Goal: Task Accomplishment & Management: Manage account settings

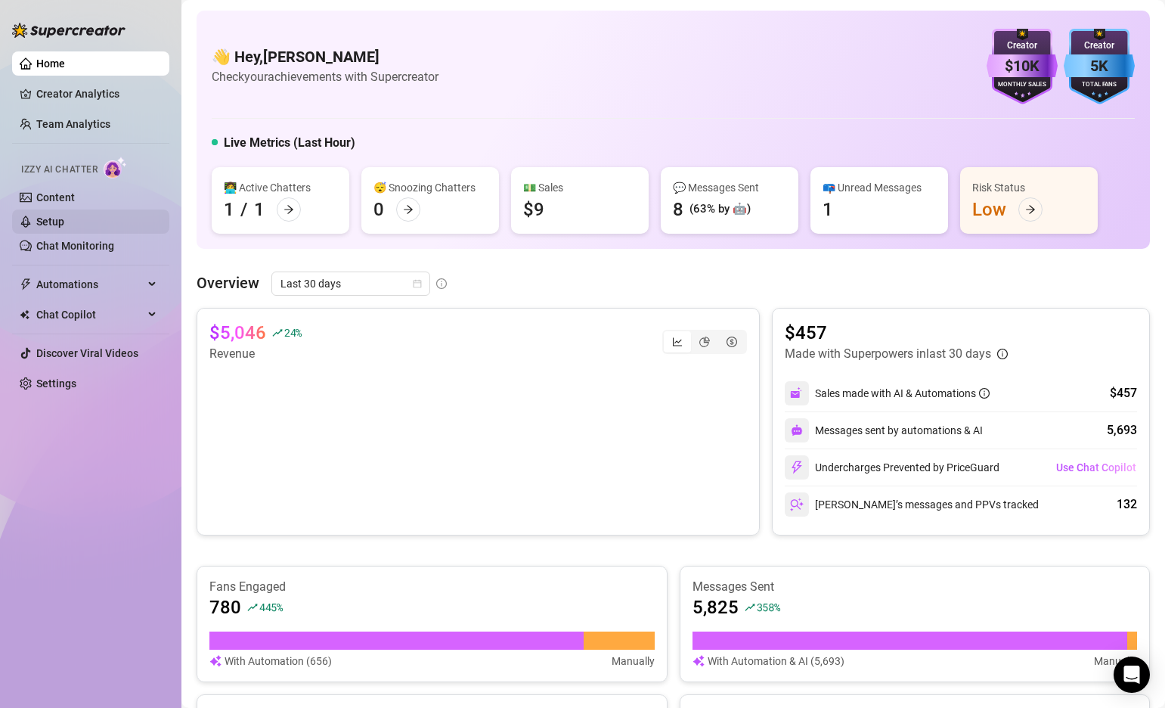
click at [61, 218] on link "Setup" at bounding box center [50, 222] width 28 height 12
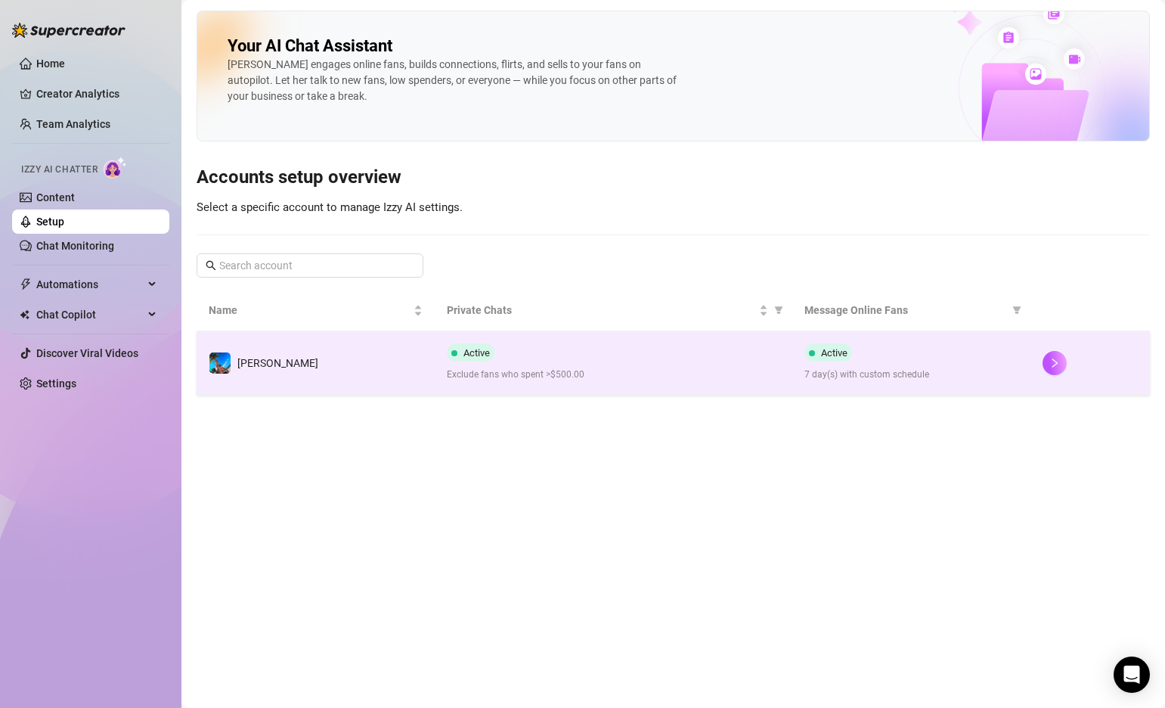
click at [367, 370] on td "[PERSON_NAME]" at bounding box center [316, 363] width 238 height 64
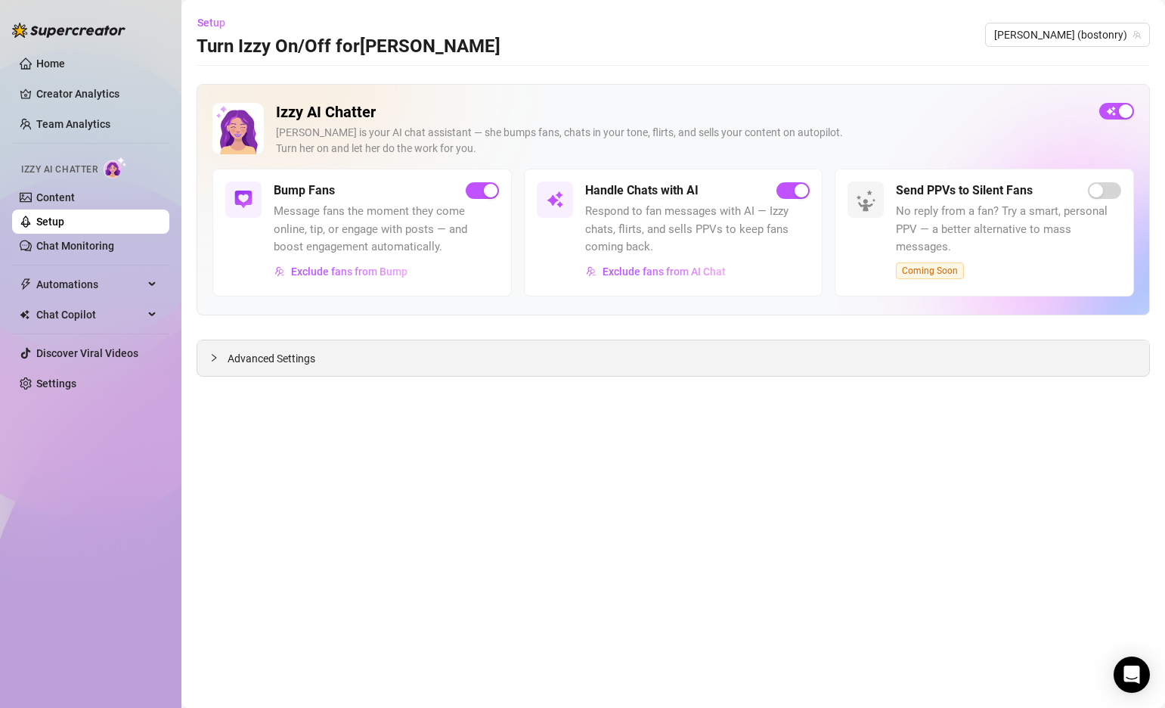
click at [212, 356] on icon "collapsed" at bounding box center [213, 357] width 9 height 9
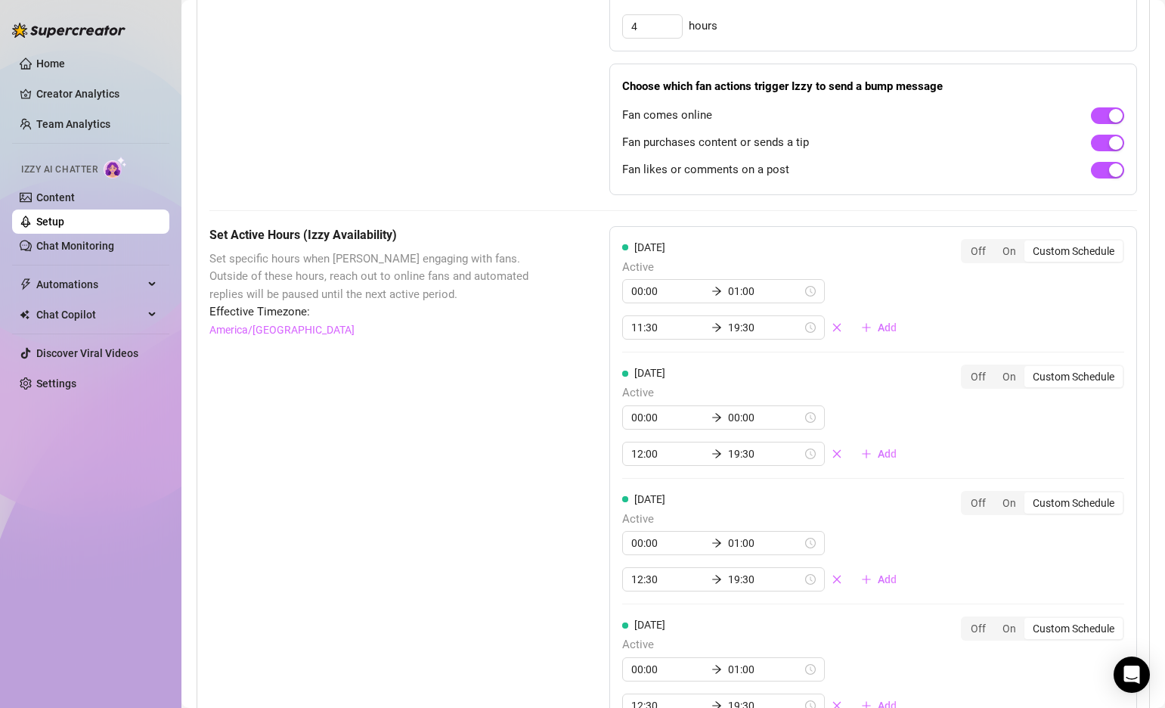
scroll to position [979, 0]
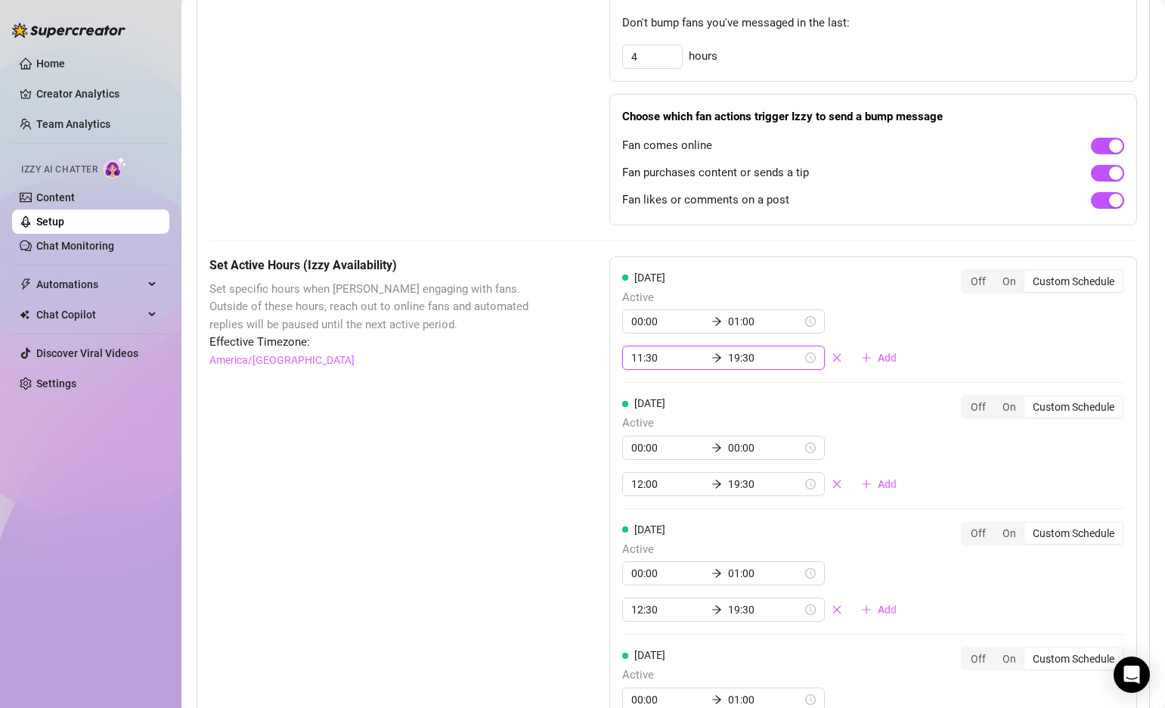
click at [728, 349] on input "19:30" at bounding box center [765, 357] width 74 height 17
type input "19:00"
click at [731, 378] on div "00" at bounding box center [728, 381] width 36 height 21
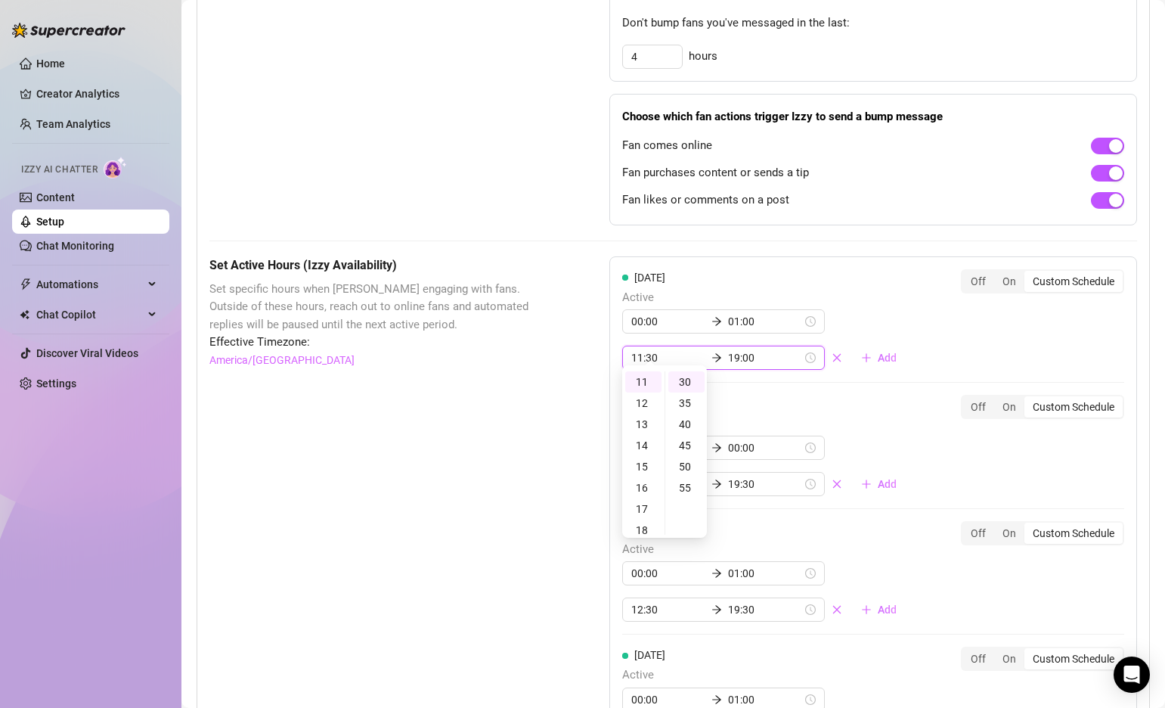
scroll to position [127, 0]
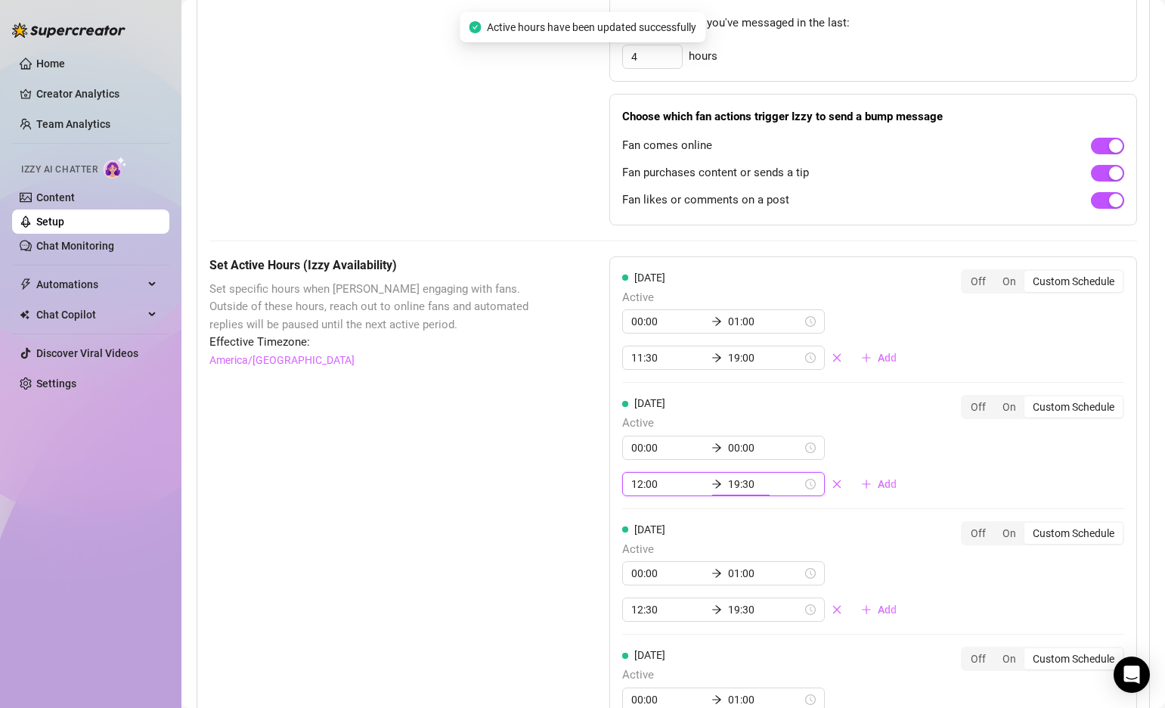
click at [733, 476] on input "19:30" at bounding box center [765, 484] width 74 height 17
type input "19:00"
click at [728, 507] on div "00" at bounding box center [728, 508] width 36 height 21
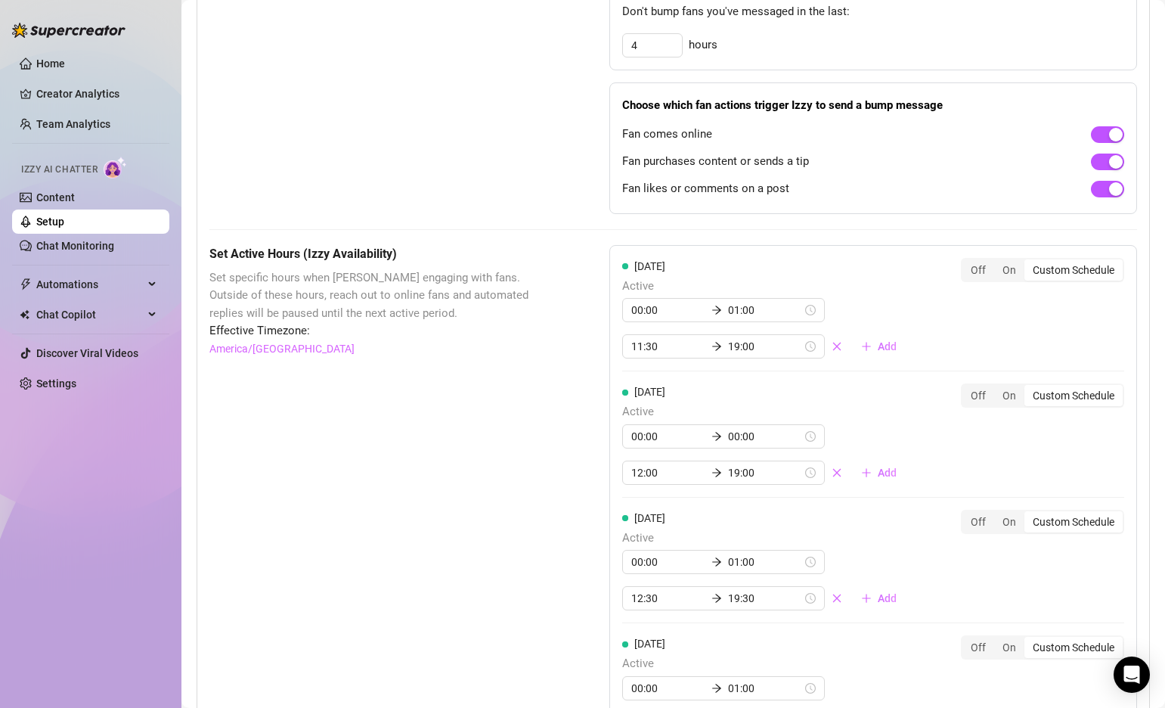
scroll to position [1000, 0]
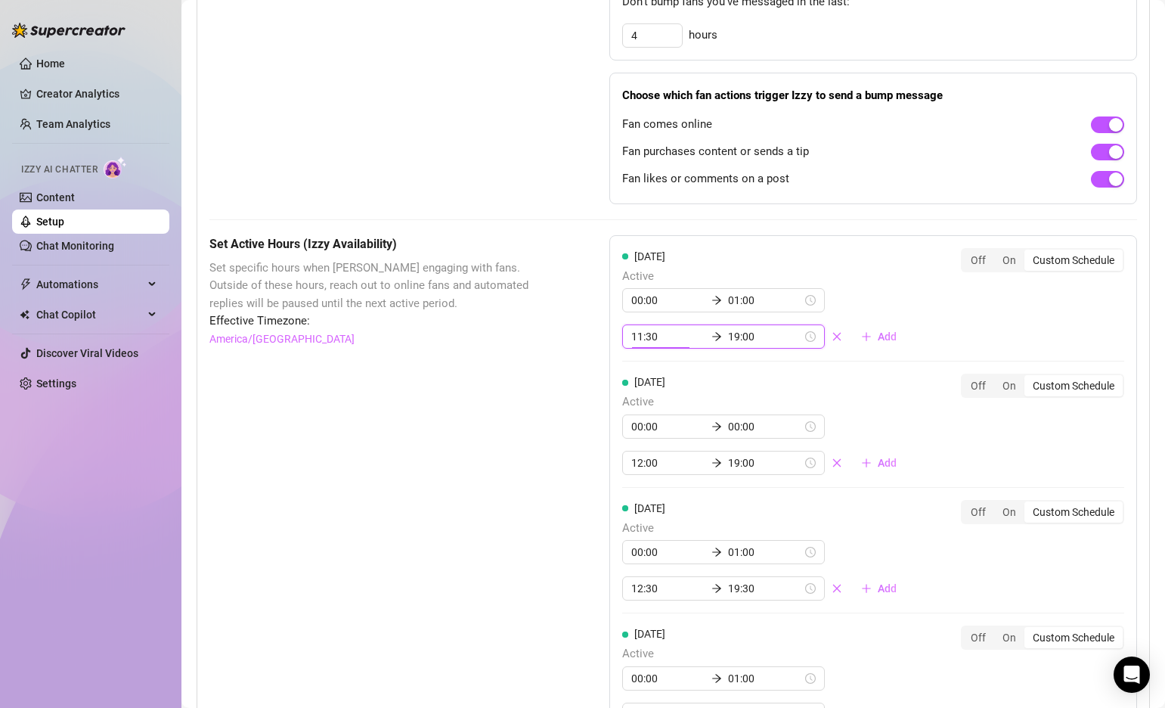
click at [636, 328] on input "11:30" at bounding box center [669, 336] width 74 height 17
click at [640, 377] on div "12" at bounding box center [643, 381] width 36 height 21
type input "12:30"
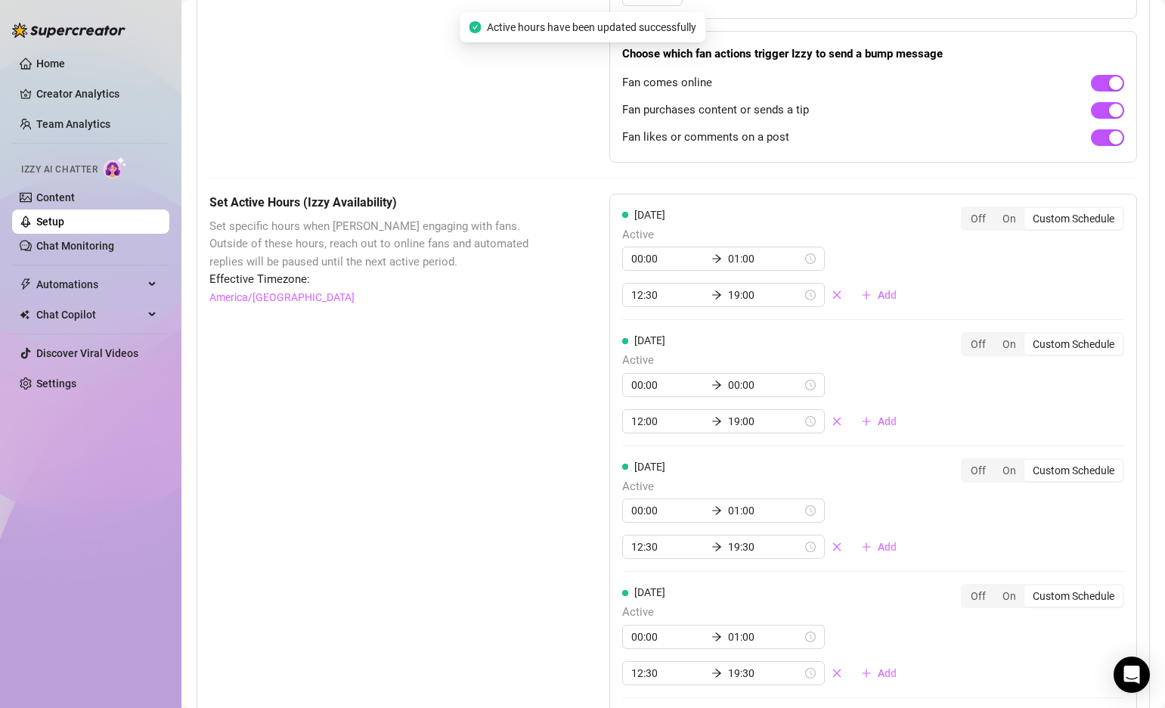
scroll to position [1052, 0]
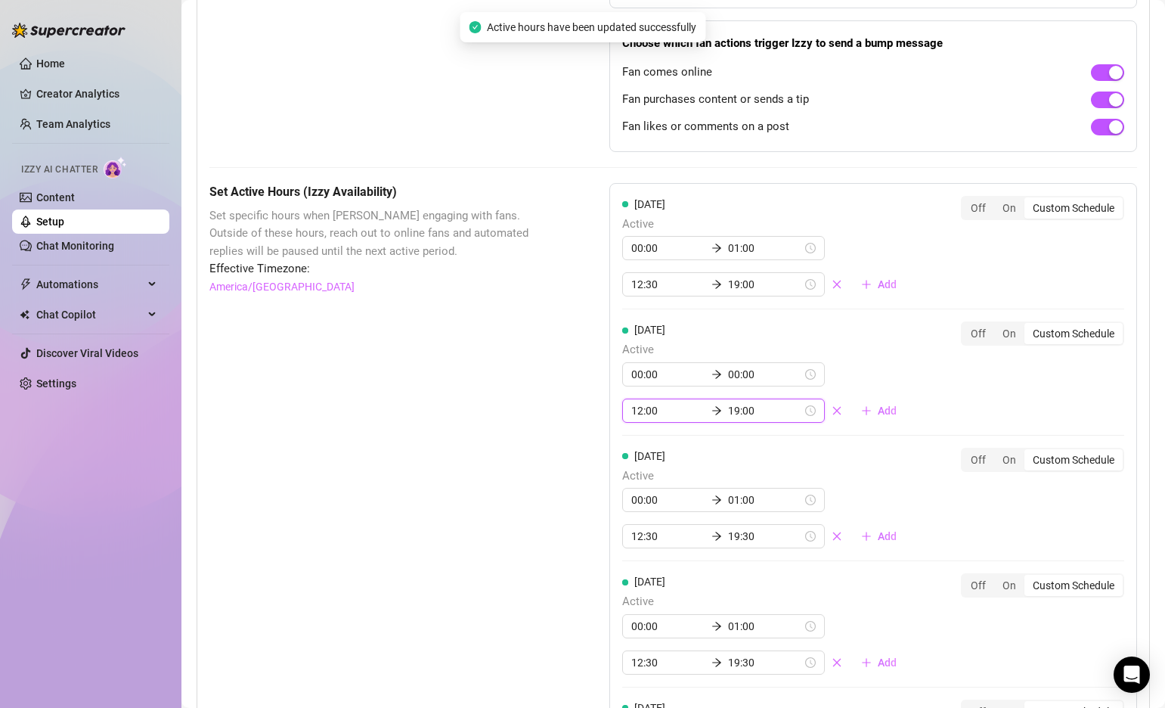
click at [650, 402] on input "12:00" at bounding box center [669, 410] width 74 height 17
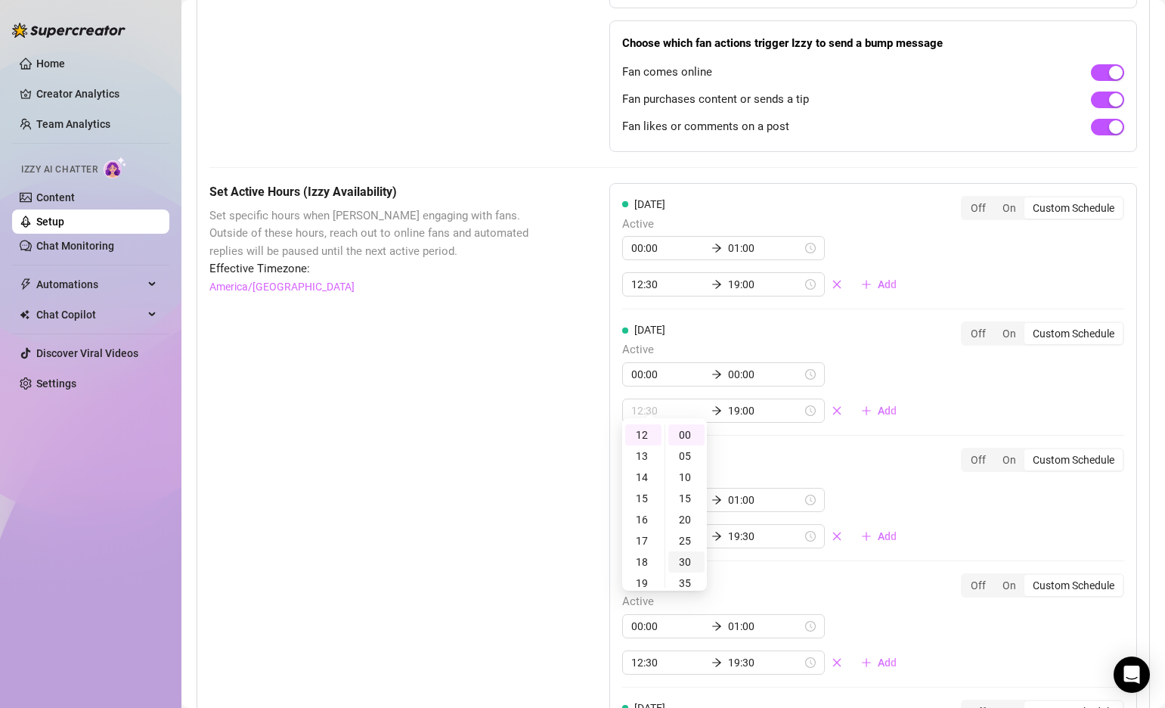
click at [686, 555] on div "30" at bounding box center [687, 561] width 36 height 21
type input "12:30"
click at [545, 449] on div "Set Active Hours (Izzy Availability) Set specific hours when Izzy engaging with…" at bounding box center [673, 702] width 928 height 1039
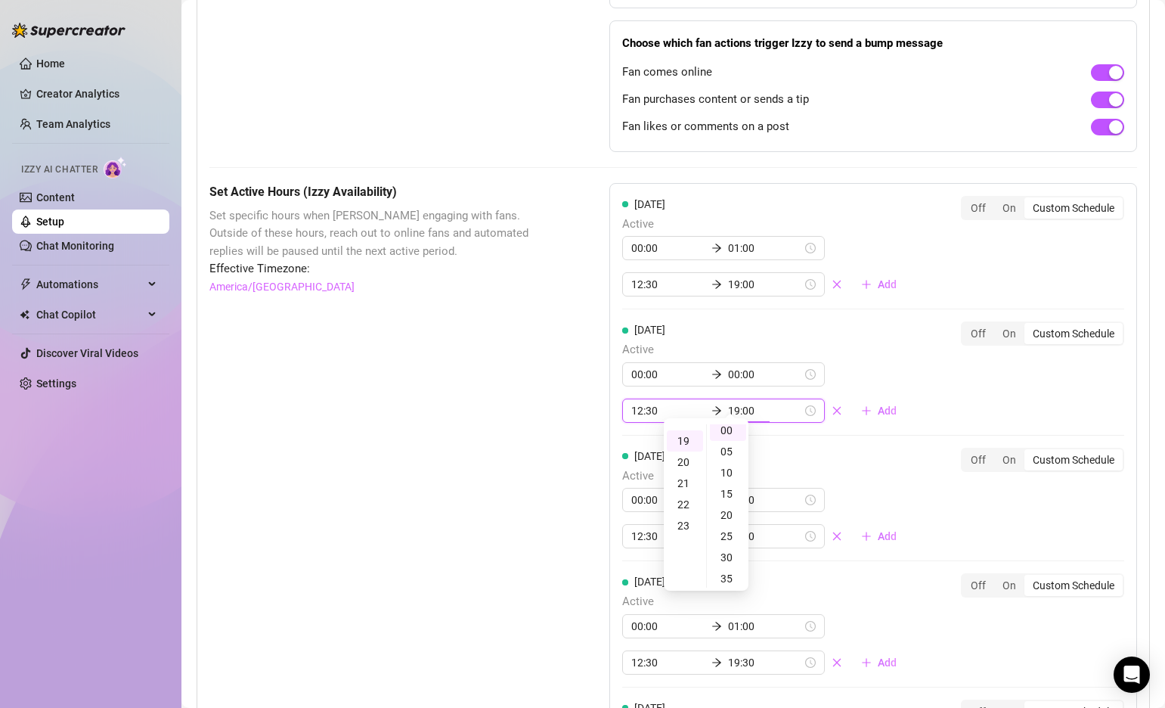
scroll to position [0, 0]
click at [545, 449] on div "Set Active Hours (Izzy Availability) Set specific hours when Izzy engaging with…" at bounding box center [673, 702] width 928 height 1039
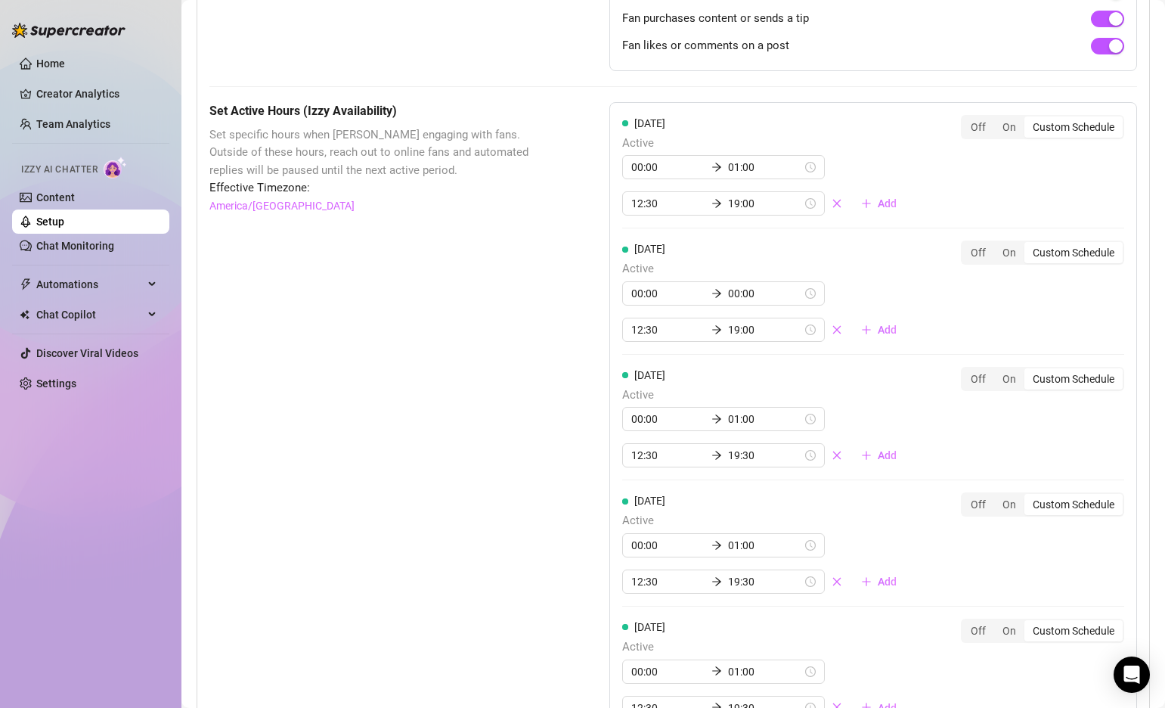
scroll to position [1134, 0]
click at [728, 284] on input "00:00" at bounding box center [765, 292] width 74 height 17
click at [682, 340] on div "01" at bounding box center [685, 337] width 36 height 21
type input "01:00"
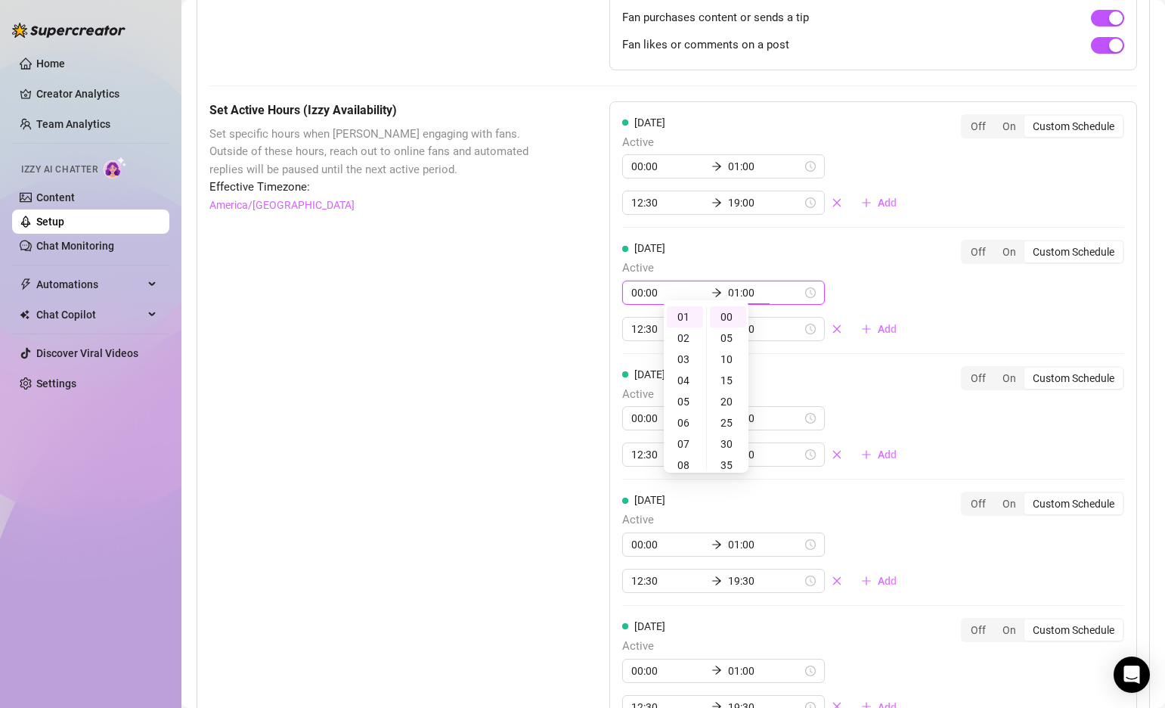
click at [538, 353] on div "Set Active Hours (Izzy Availability) Set specific hours when Izzy engaging with…" at bounding box center [673, 620] width 928 height 1039
click at [735, 446] on input "19:30" at bounding box center [765, 454] width 74 height 17
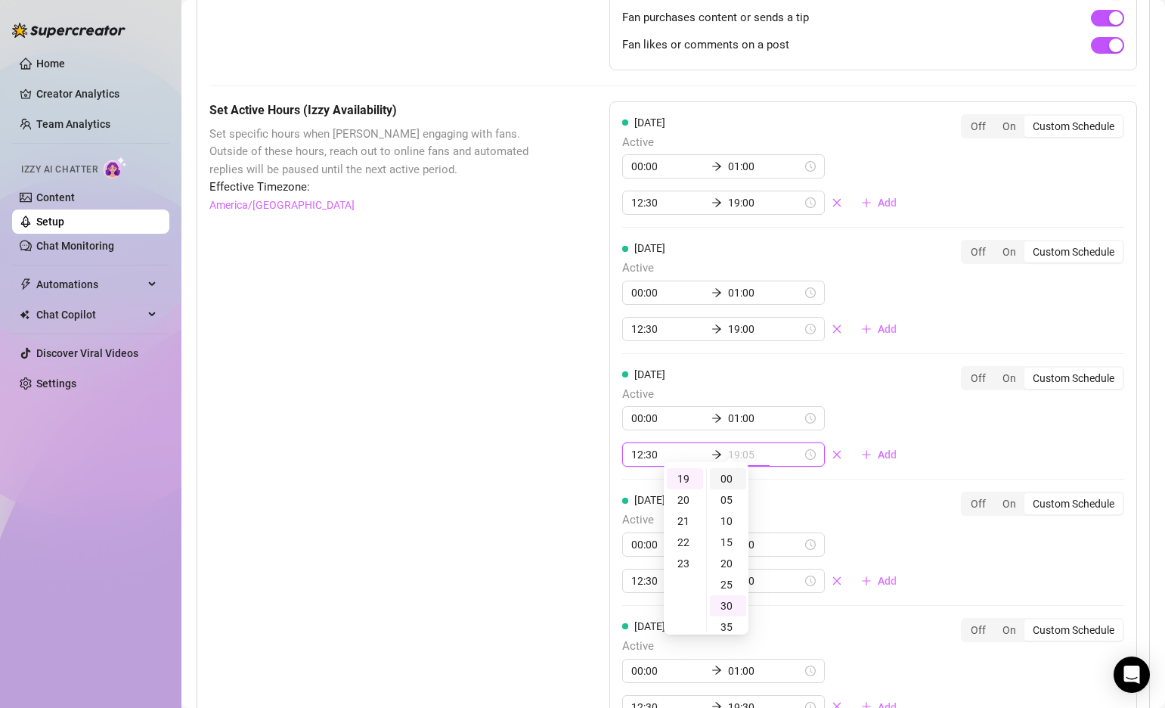
type input "19:00"
click at [725, 471] on div "00" at bounding box center [728, 478] width 36 height 21
click at [530, 445] on div "Set Active Hours (Izzy Availability) Set specific hours when Izzy engaging with…" at bounding box center [371, 620] width 324 height 1039
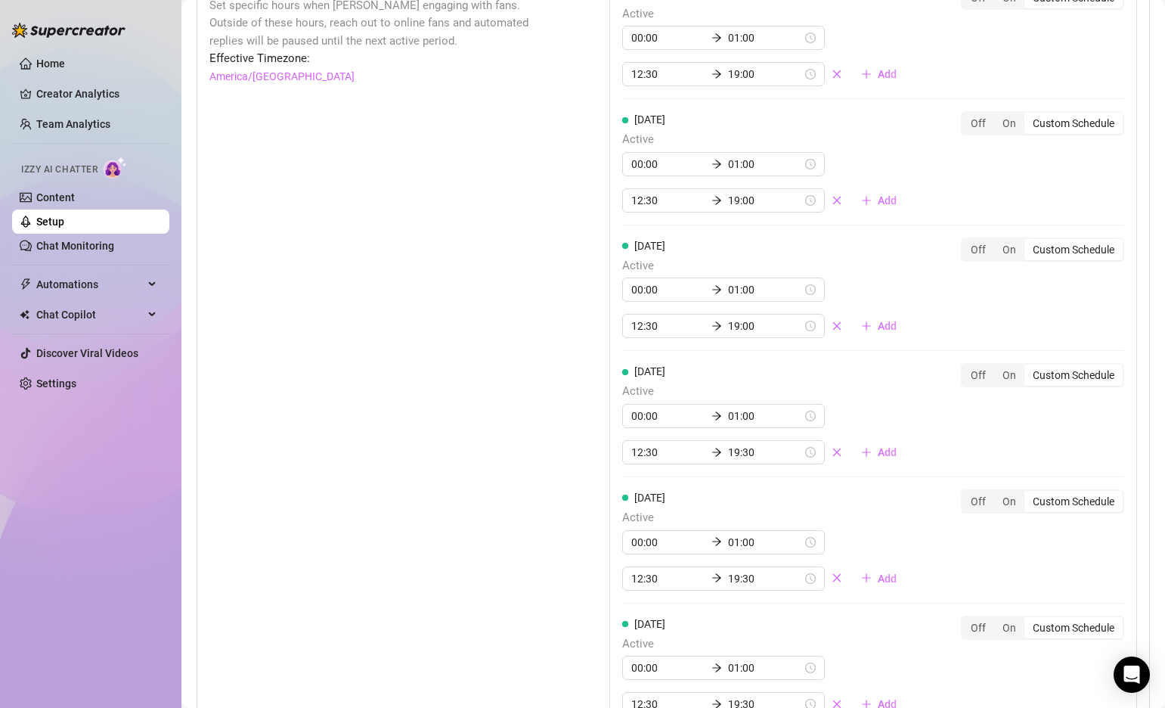
scroll to position [1292, 0]
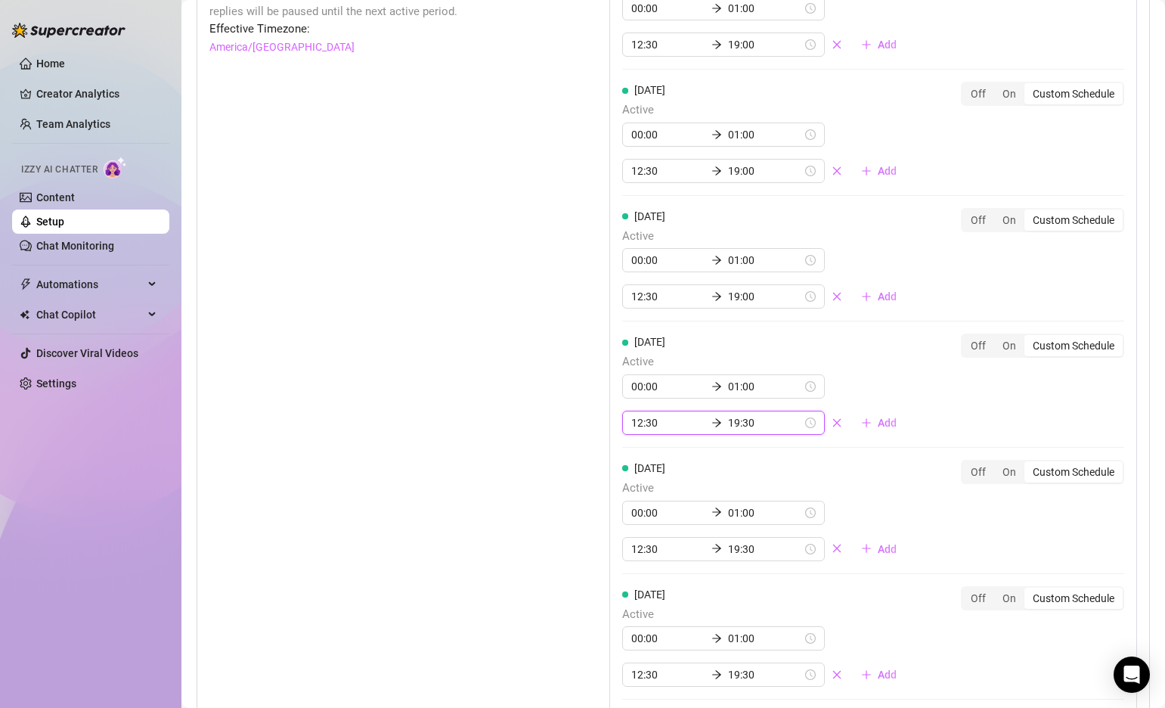
click at [733, 414] on input "19:30" at bounding box center [765, 422] width 74 height 17
type input "19:00"
click at [728, 444] on div "00" at bounding box center [728, 446] width 36 height 21
click at [517, 402] on div "Set Active Hours (Izzy Availability) Set specific hours when Izzy engaging with…" at bounding box center [371, 462] width 324 height 1039
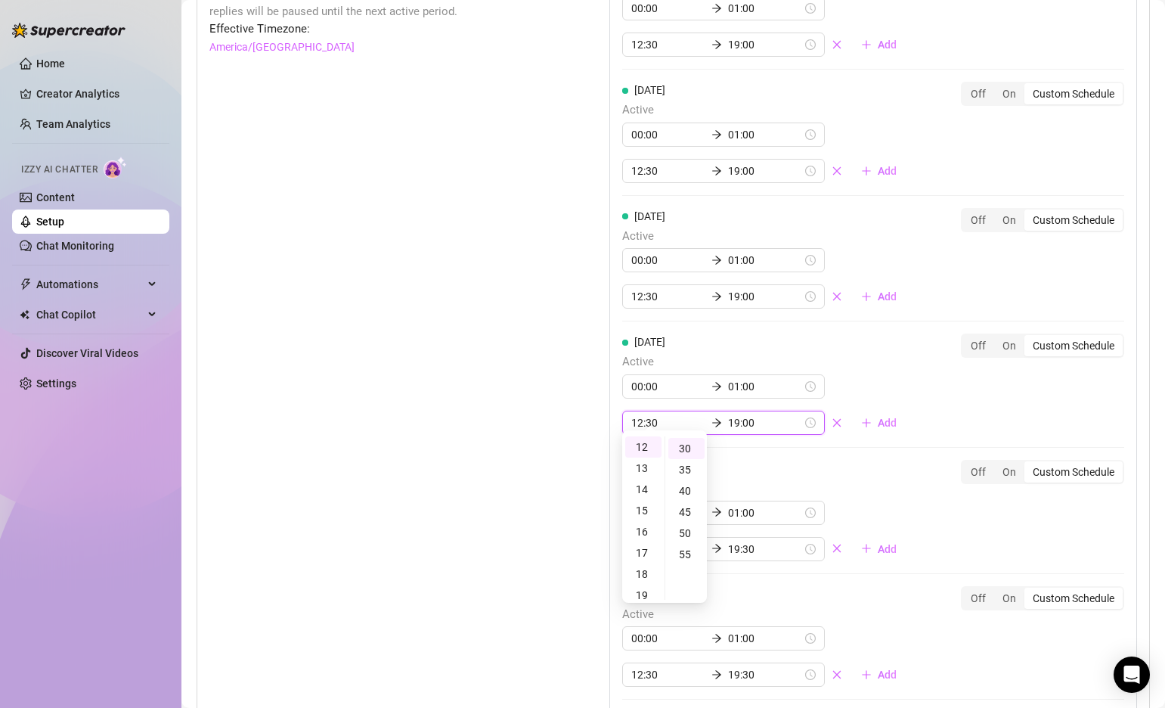
scroll to position [127, 0]
click at [517, 402] on div "Set Active Hours (Izzy Availability) Set specific hours when Izzy engaging with…" at bounding box center [371, 462] width 324 height 1039
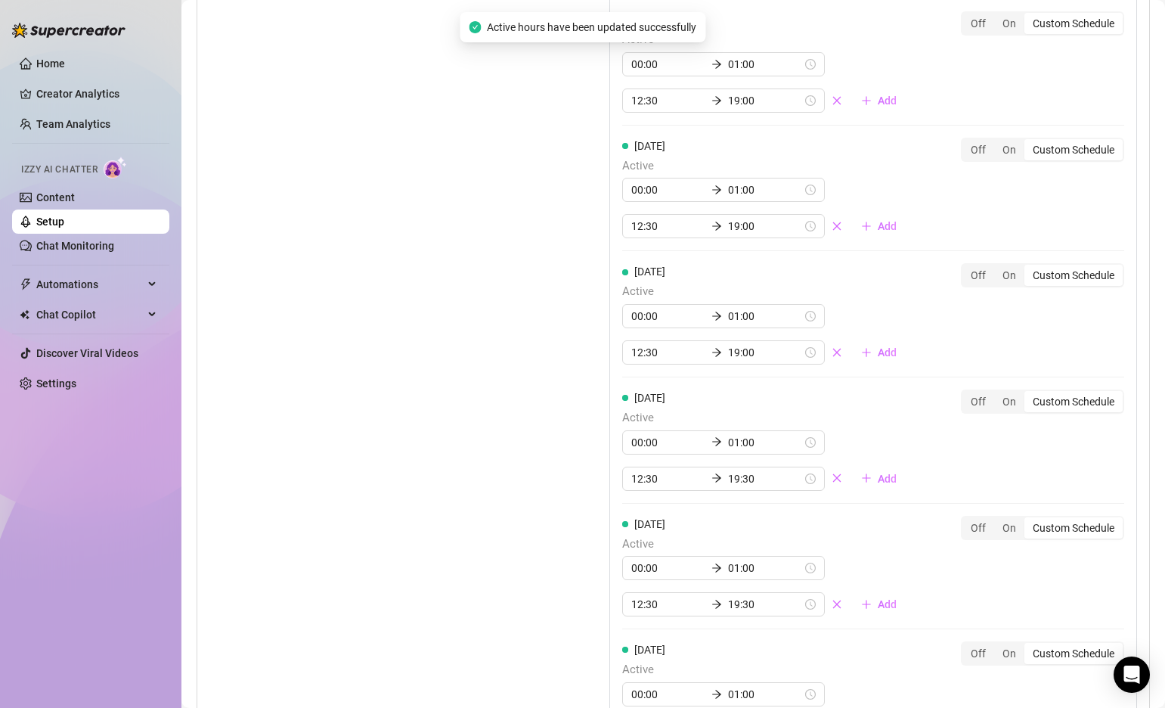
scroll to position [1365, 0]
click at [734, 467] on input "19:30" at bounding box center [765, 475] width 74 height 17
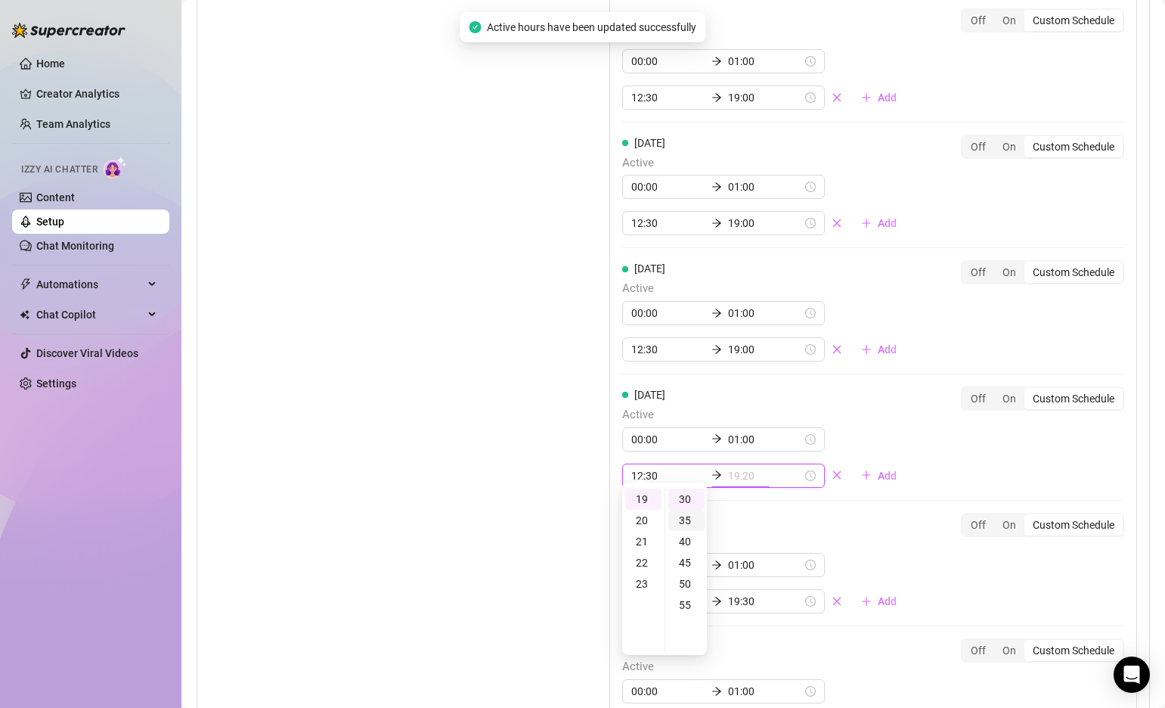
scroll to position [30, 0]
type input "19:00"
click at [686, 501] on div "00" at bounding box center [687, 499] width 36 height 21
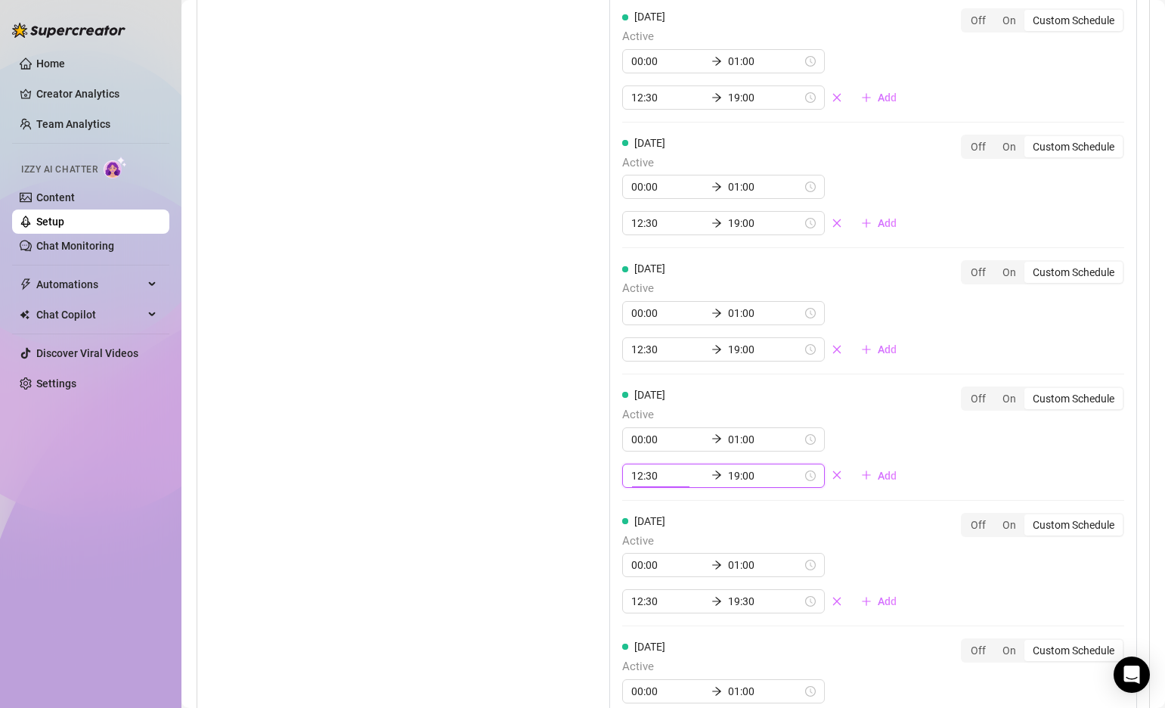
click at [566, 434] on div "Set Active Hours (Izzy Availability) Set specific hours when Izzy engaging with…" at bounding box center [673, 389] width 928 height 1039
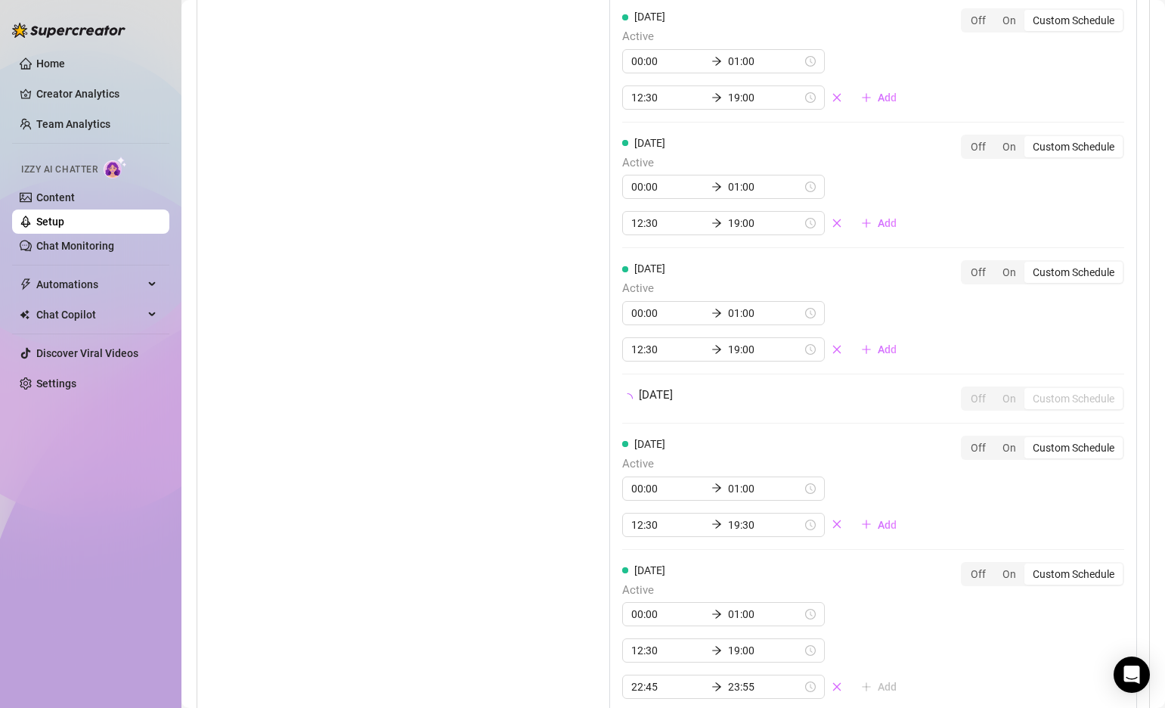
click at [566, 434] on div "Set Active Hours (Izzy Availability) Set specific hours when Izzy engaging with…" at bounding box center [673, 351] width 928 height 962
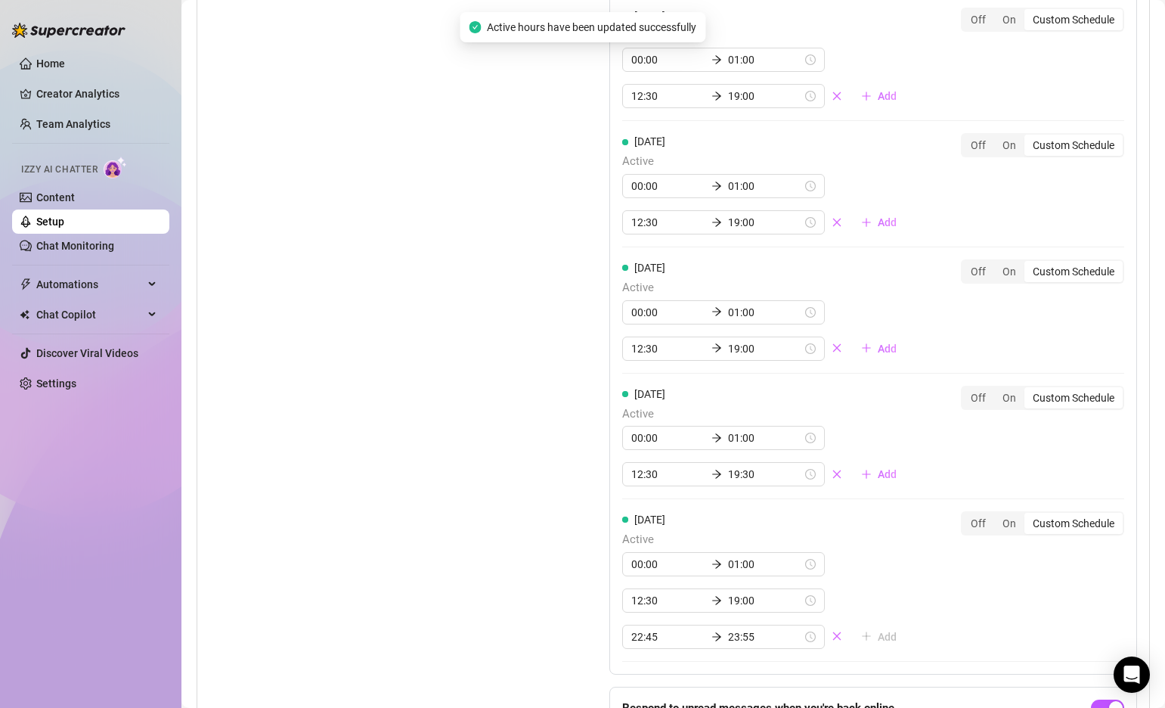
scroll to position [1501, 0]
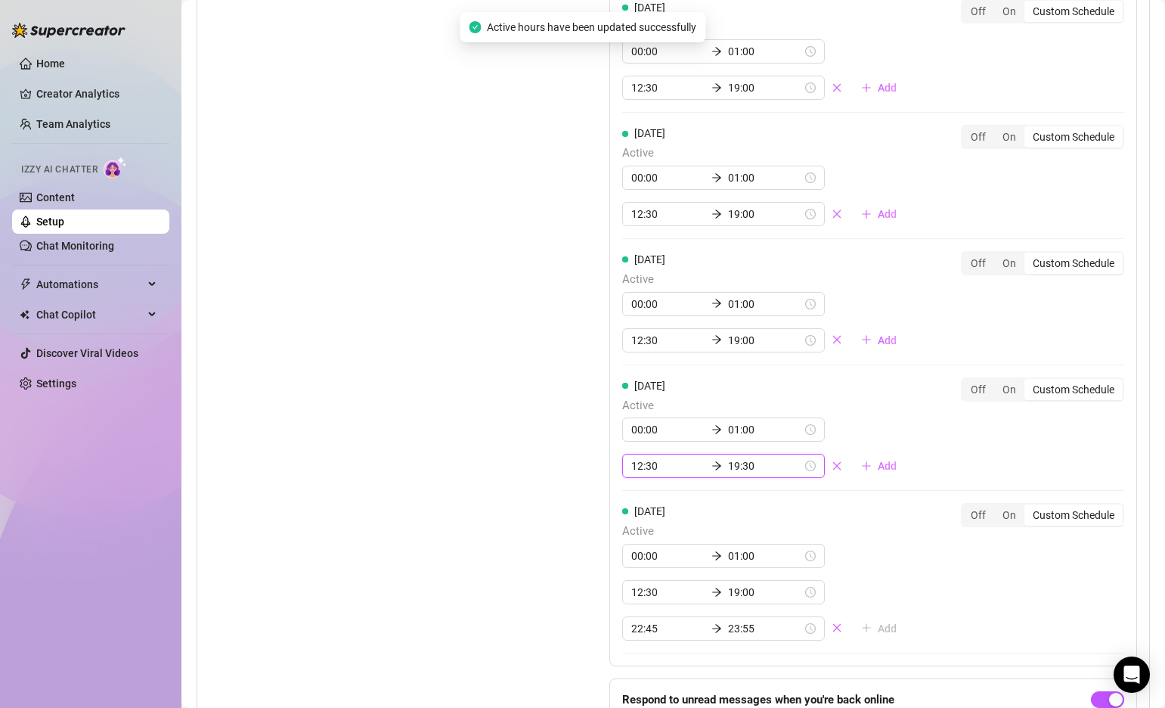
click at [731, 458] on input "19:30" at bounding box center [765, 466] width 74 height 17
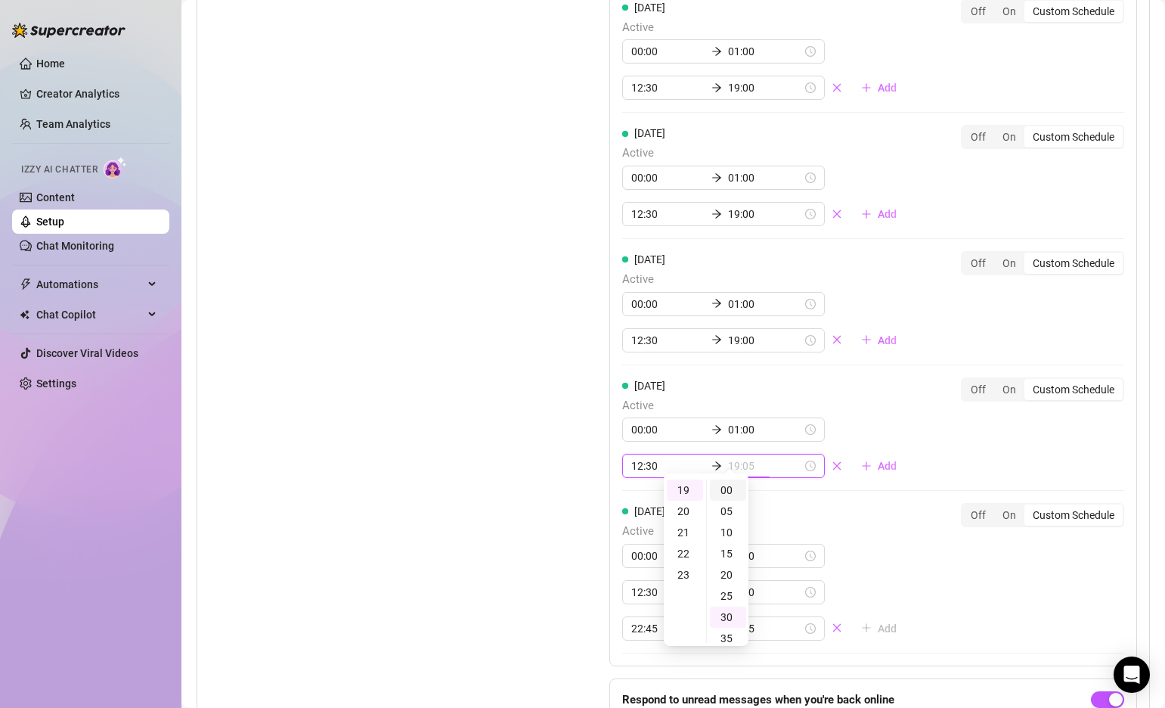
type input "19:00"
click at [727, 488] on div "00" at bounding box center [728, 489] width 36 height 21
click at [563, 460] on div "Set Active Hours (Izzy Availability) Set specific hours when Izzy engaging with…" at bounding box center [673, 254] width 928 height 1039
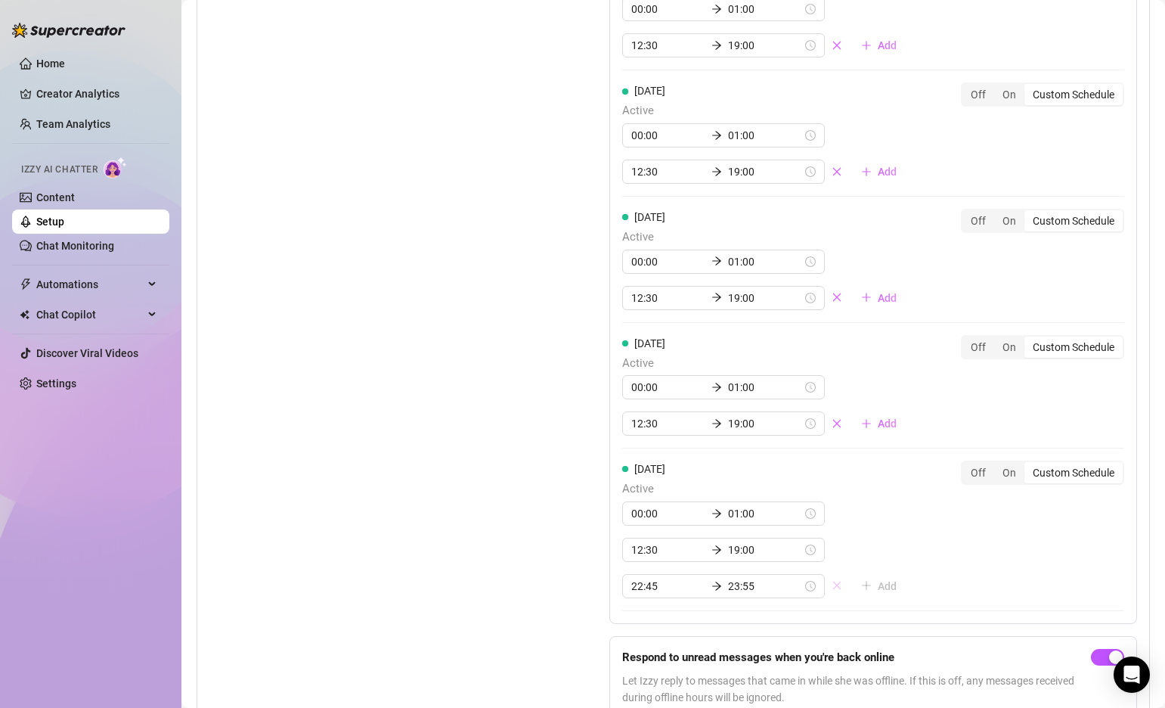
click at [832, 580] on icon "close" at bounding box center [837, 585] width 11 height 11
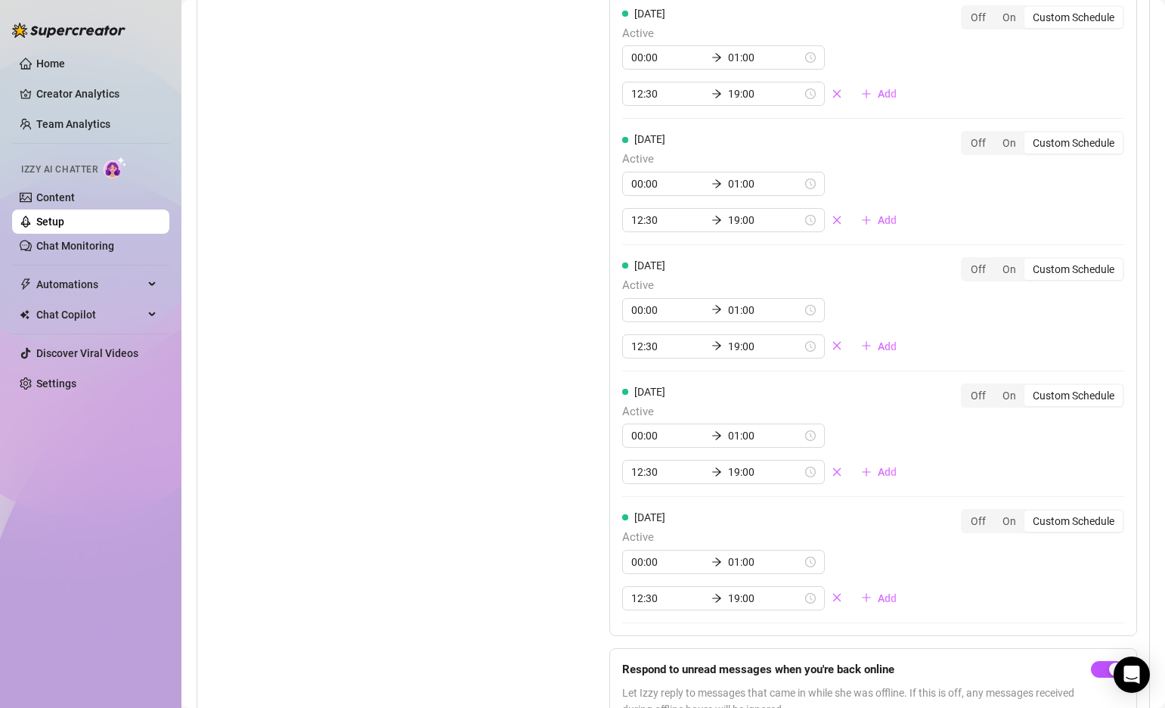
scroll to position [1543, 0]
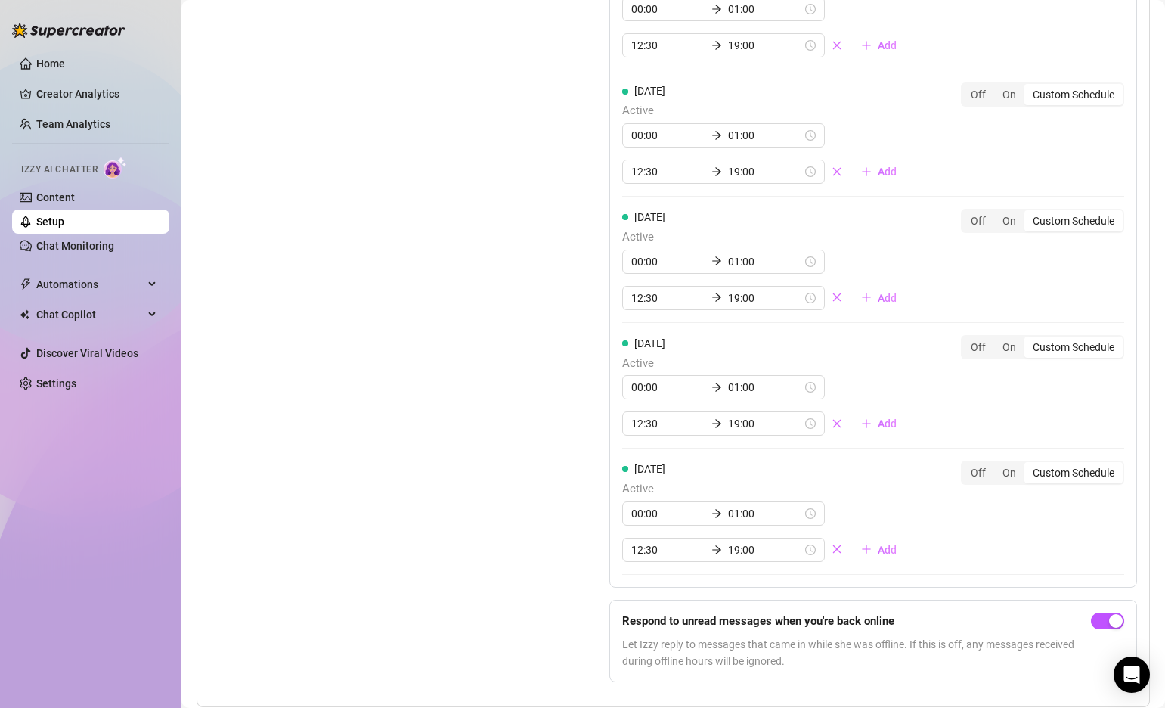
click at [511, 492] on div "Set Active Hours (Izzy Availability) Set specific hours when Izzy engaging with…" at bounding box center [371, 193] width 324 height 1003
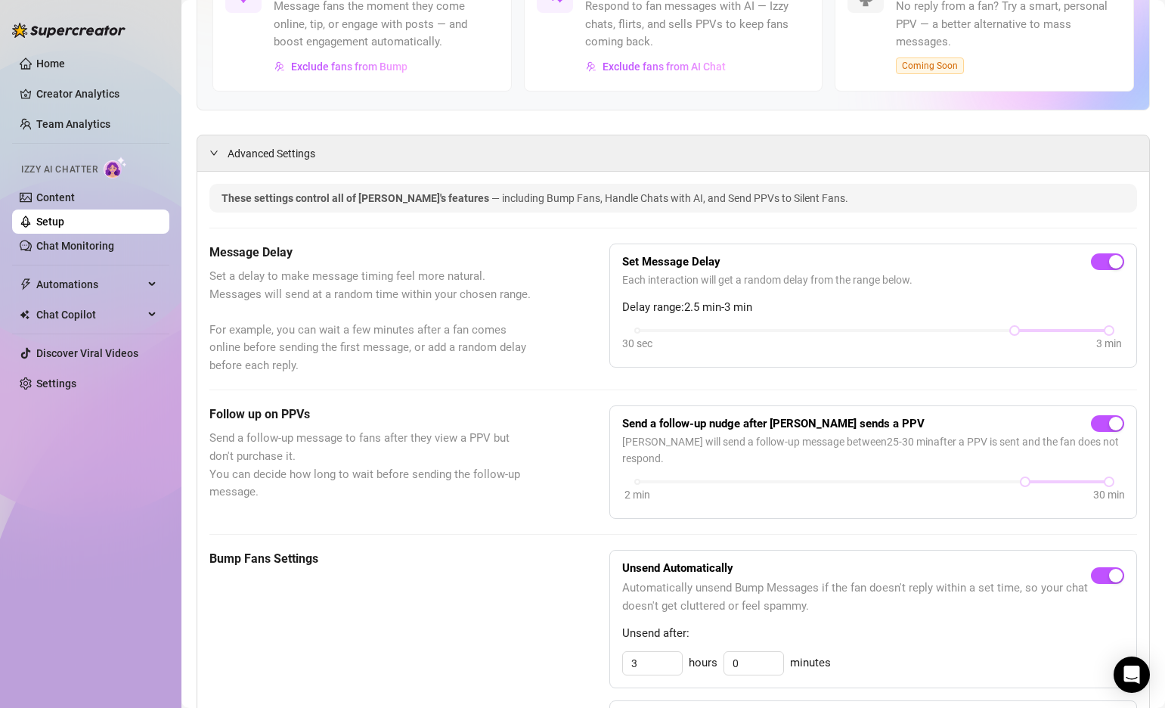
scroll to position [0, 0]
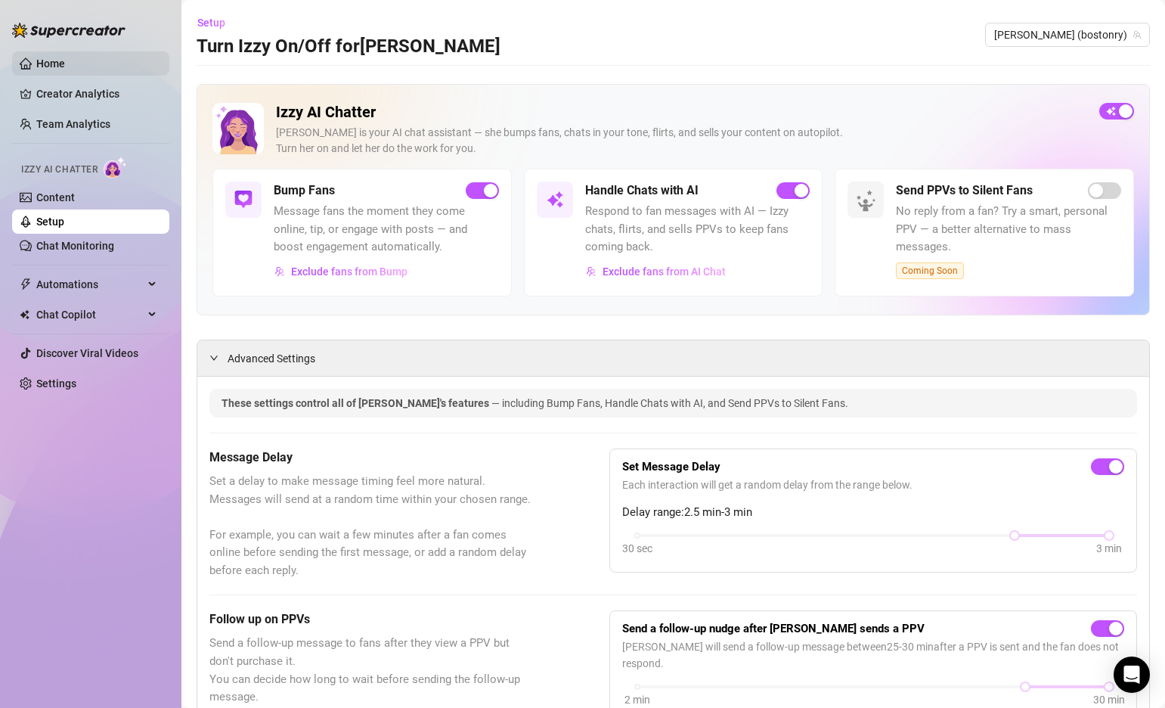
click at [60, 61] on link "Home" at bounding box center [50, 63] width 29 height 12
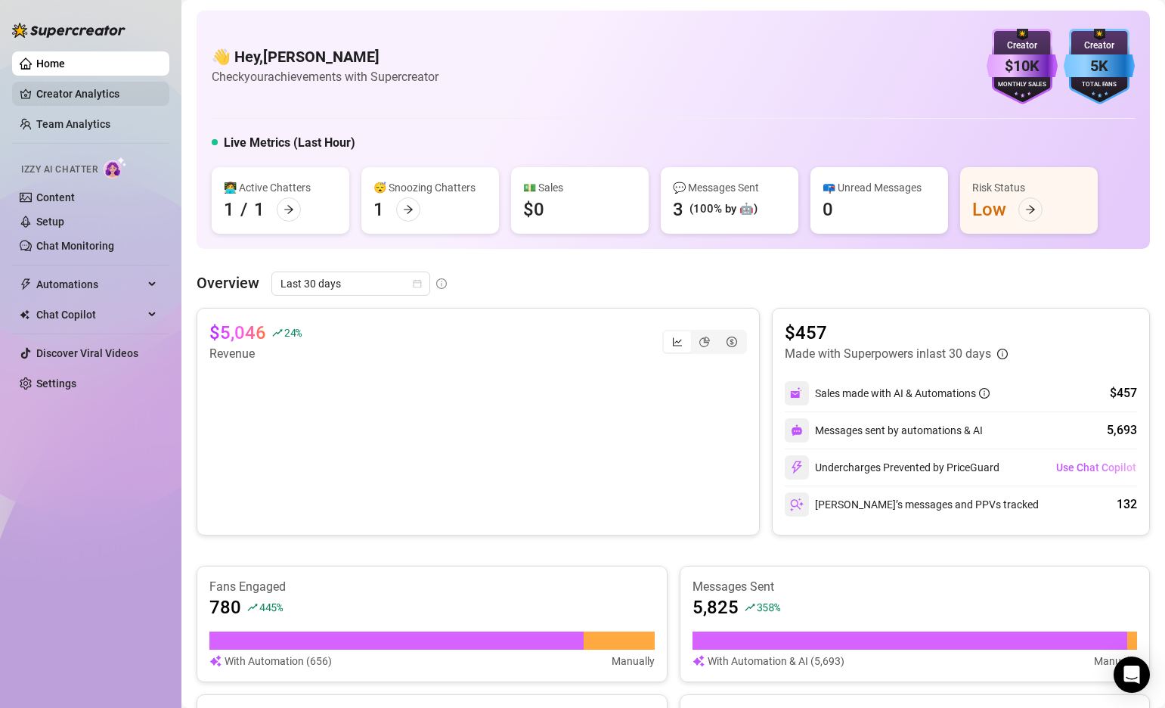
click at [73, 88] on link "Creator Analytics" at bounding box center [96, 94] width 121 height 24
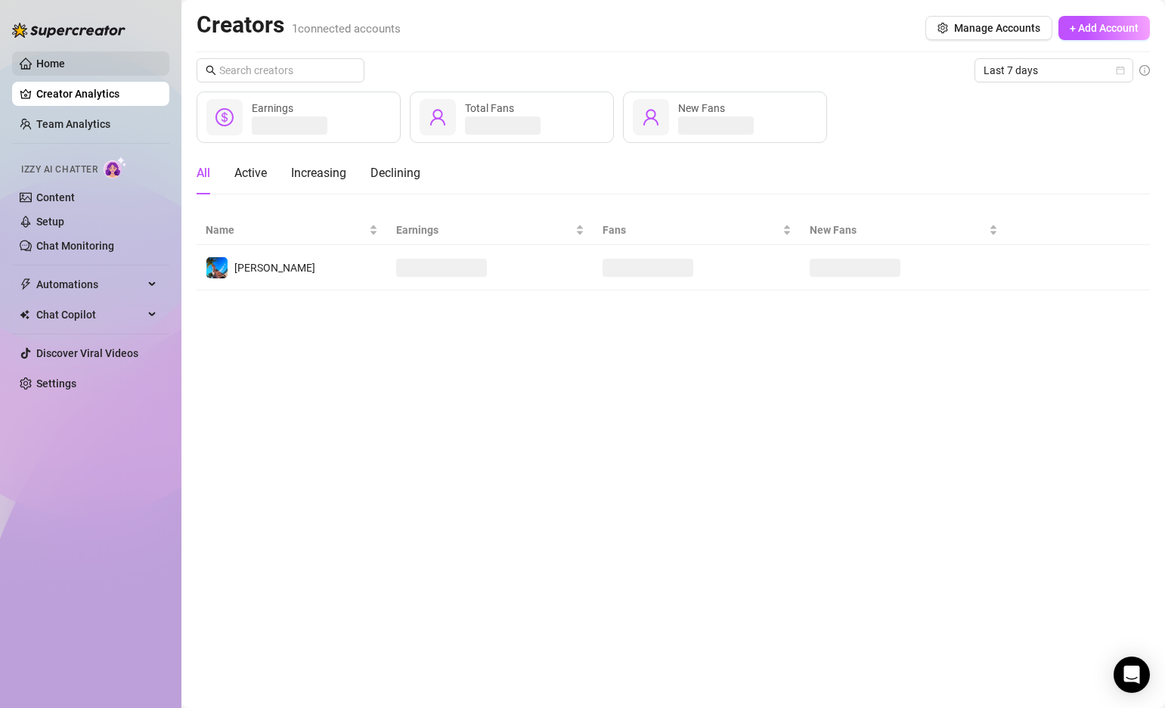
click at [50, 66] on link "Home" at bounding box center [50, 63] width 29 height 12
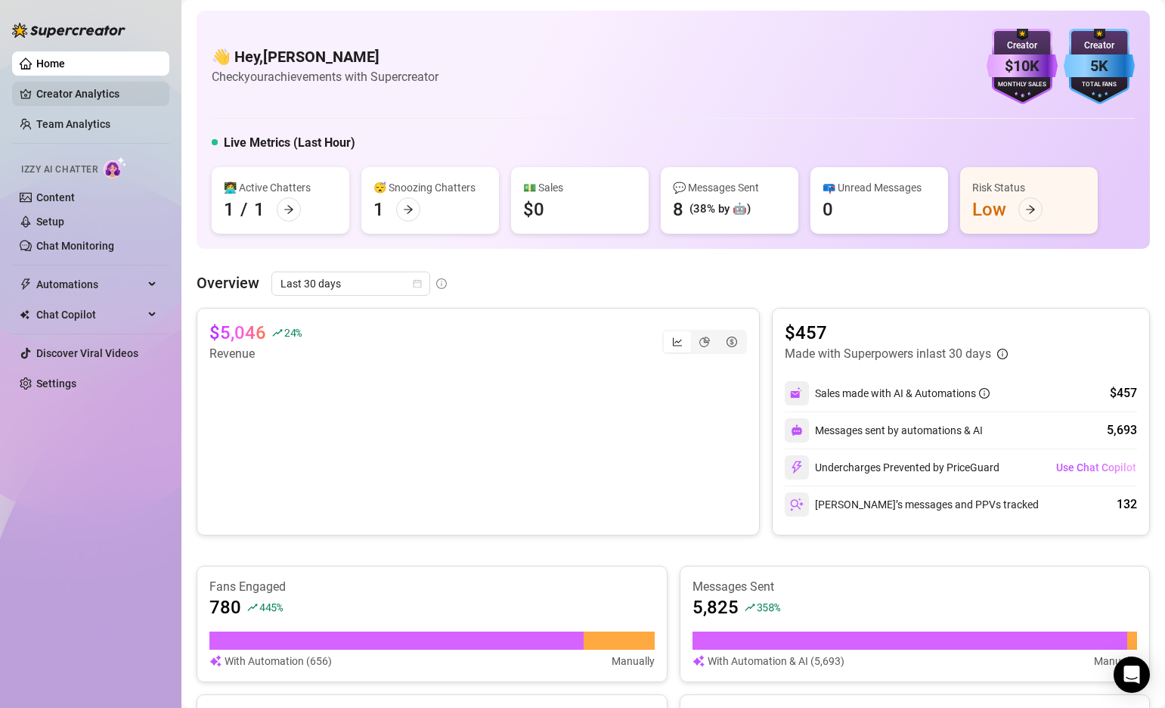
click at [74, 102] on link "Creator Analytics" at bounding box center [96, 94] width 121 height 24
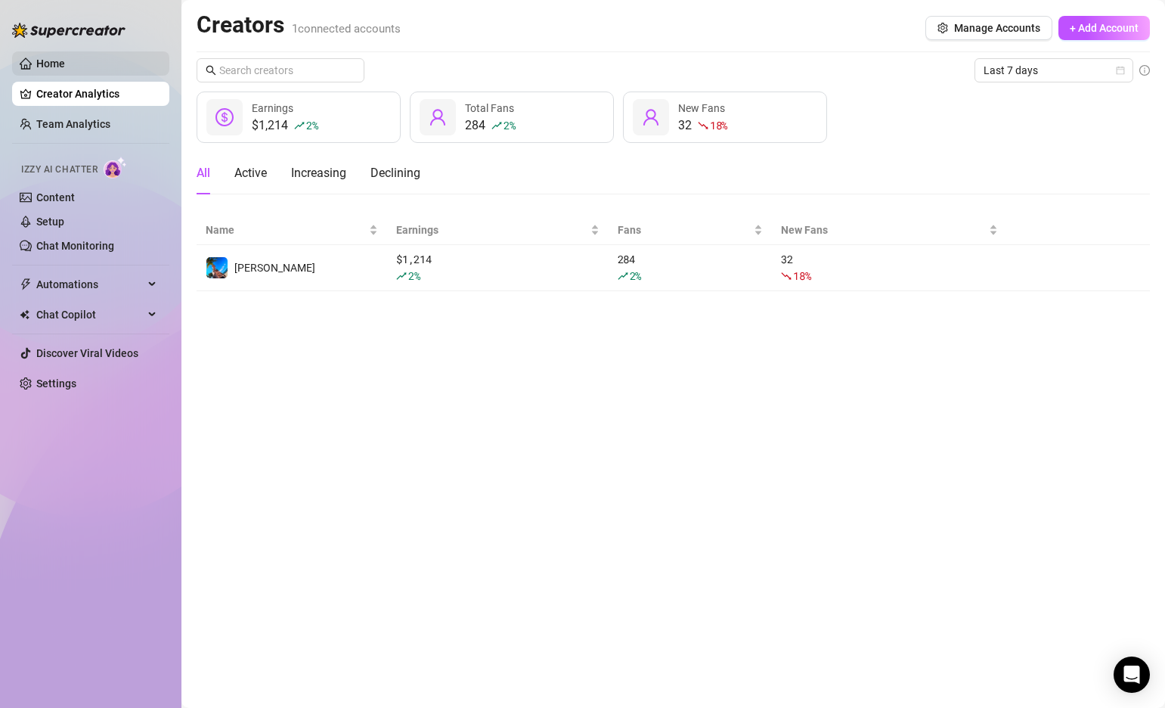
click at [61, 57] on link "Home" at bounding box center [50, 63] width 29 height 12
